Goal: Task Accomplishment & Management: Manage account settings

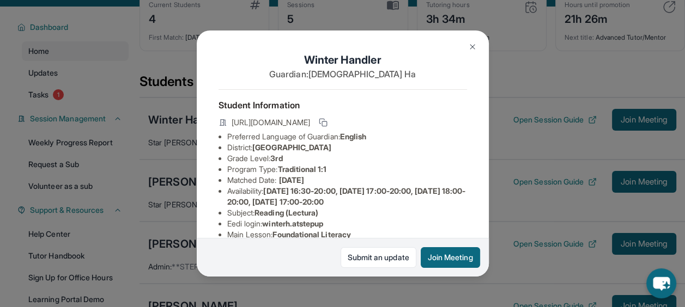
scroll to position [225, 0]
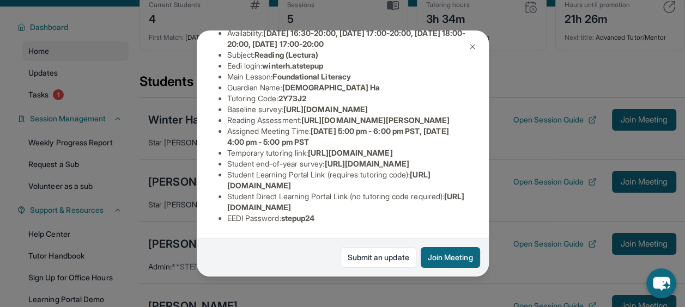
click at [317, 115] on li "Reading Assessment : https://ql1qcxwx.paperform.co/?id=2025-s10931&name=Winter%…" at bounding box center [347, 120] width 240 height 11
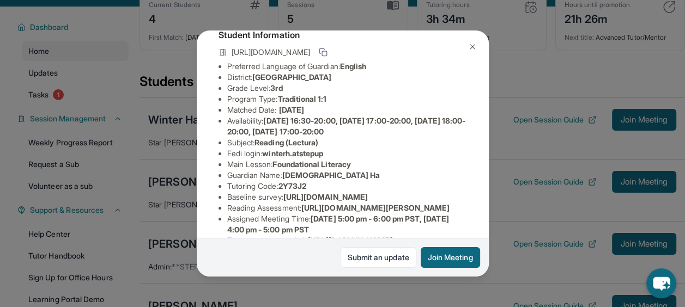
scroll to position [70, 0]
click at [495, 77] on div "Winter Handler Guardian: Dieu Ha Student Information https://student-portal.ste…" at bounding box center [342, 153] width 685 height 307
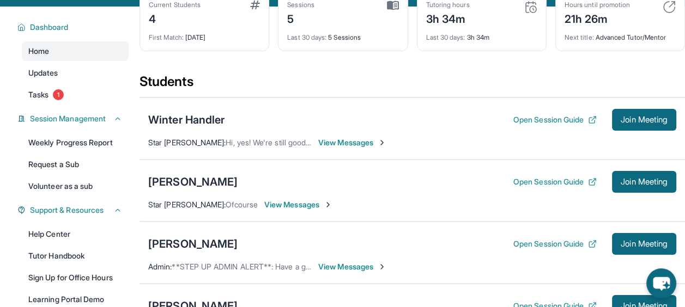
click at [209, 124] on div "Winter Handler" at bounding box center [186, 119] width 76 height 15
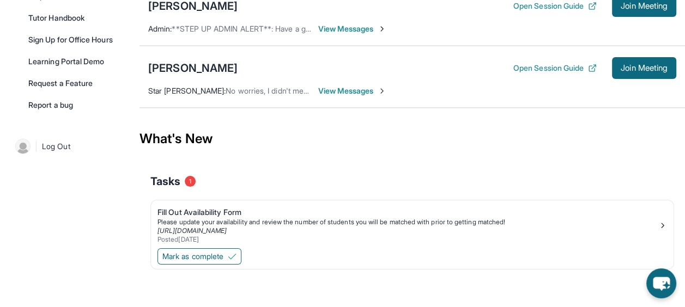
scroll to position [299, 0]
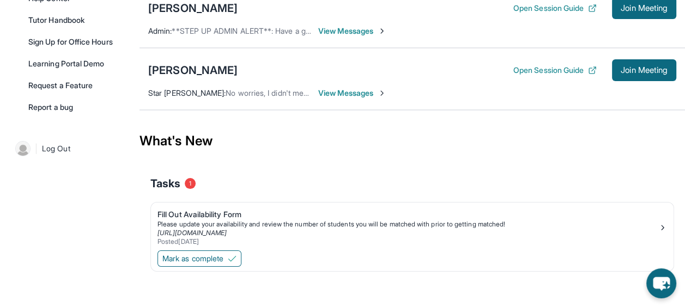
click at [224, 251] on button "Mark as complete" at bounding box center [200, 259] width 84 height 16
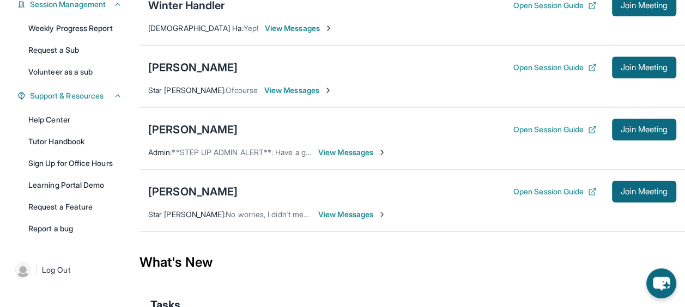
scroll to position [0, 0]
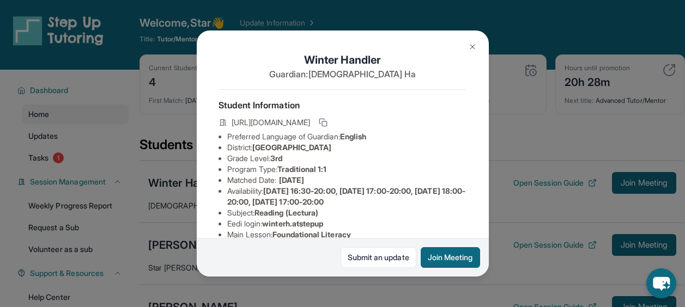
scroll to position [63, 0]
